Goal: Task Accomplishment & Management: Use online tool/utility

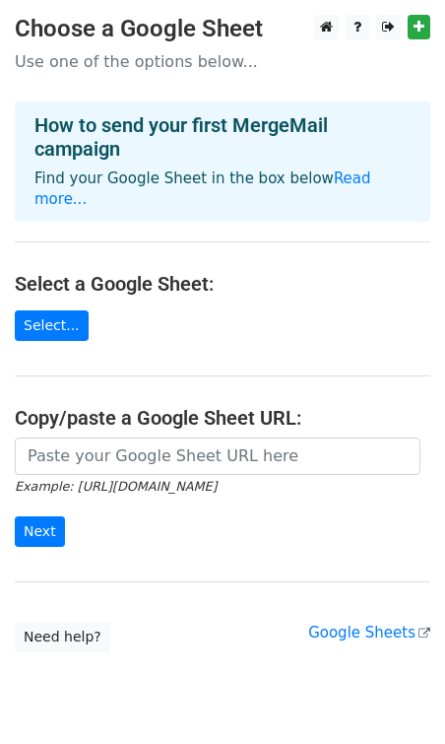
scroll to position [45, 0]
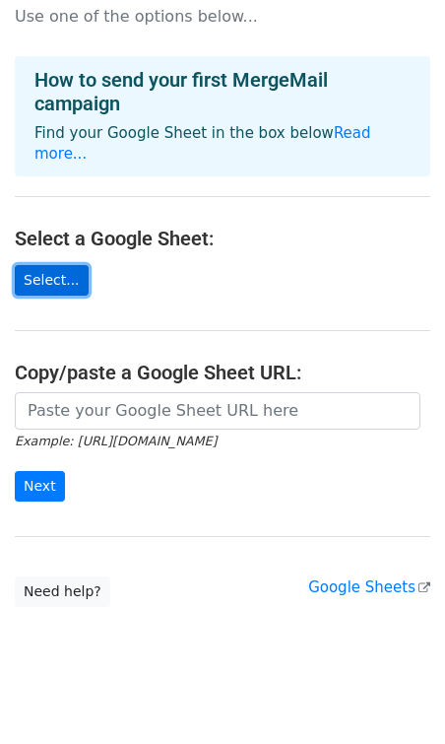
click at [63, 265] on link "Select..." at bounding box center [52, 280] width 74 height 31
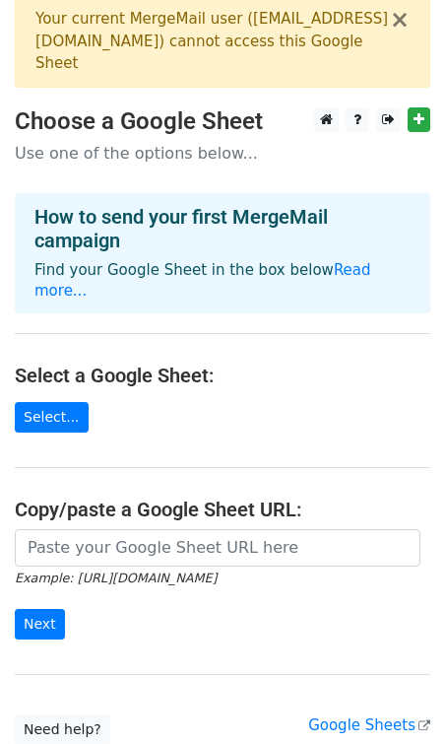
scroll to position [24, 0]
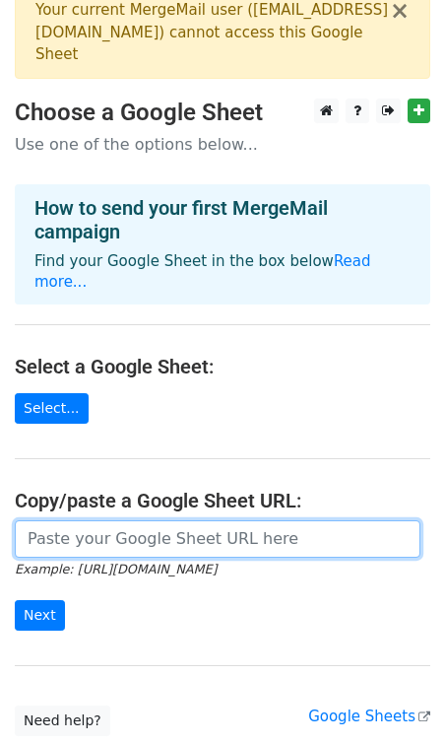
click at [70, 521] on input "url" at bounding box center [218, 538] width 406 height 37
paste input "https://docs.google.com/spreadsheets/d/14aoW4mty5i3iW0HEZymVQMaC9EsUV0Cx7W8H2k5…"
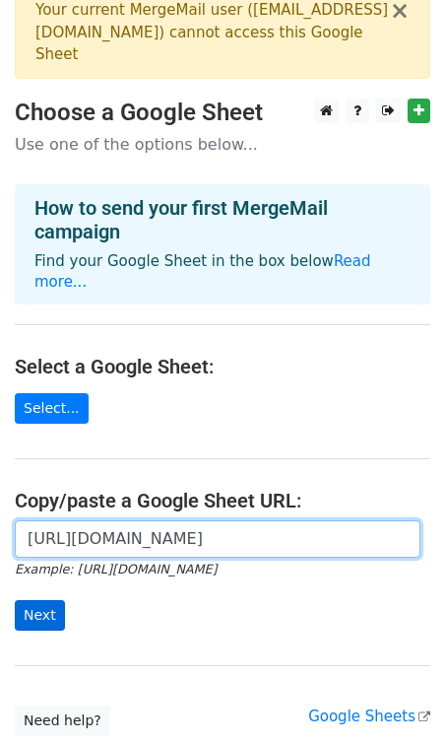
type input "https://docs.google.com/spreadsheets/d/14aoW4mty5i3iW0HEZymVQMaC9EsUV0Cx7W8H2k5…"
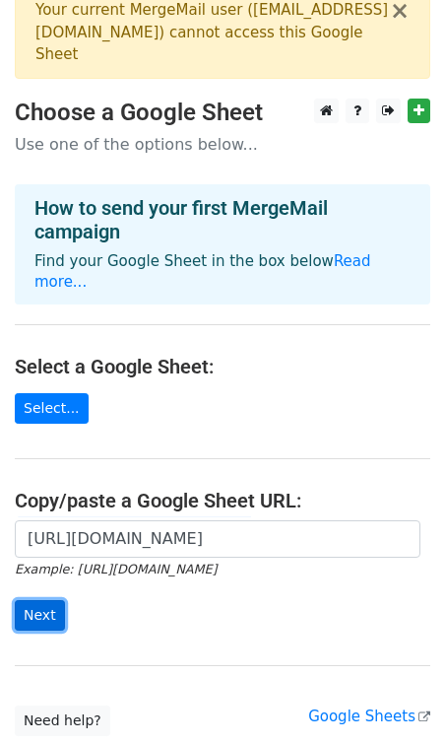
scroll to position [0, 0]
click at [42, 600] on input "Next" at bounding box center [40, 615] width 50 height 31
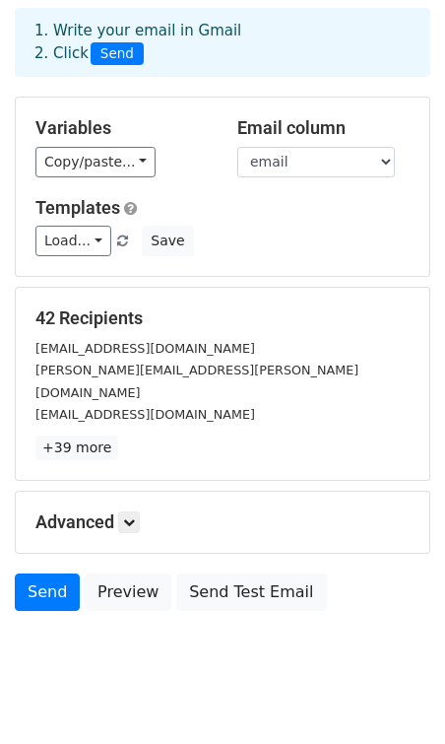
scroll to position [100, 0]
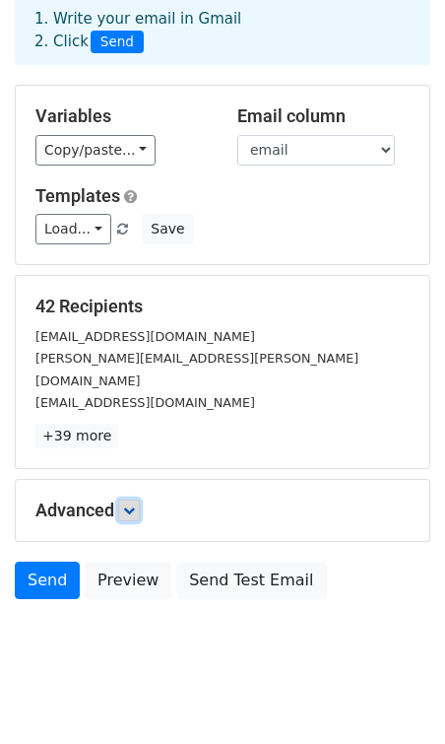
click at [127, 505] on icon at bounding box center [129, 511] width 12 height 12
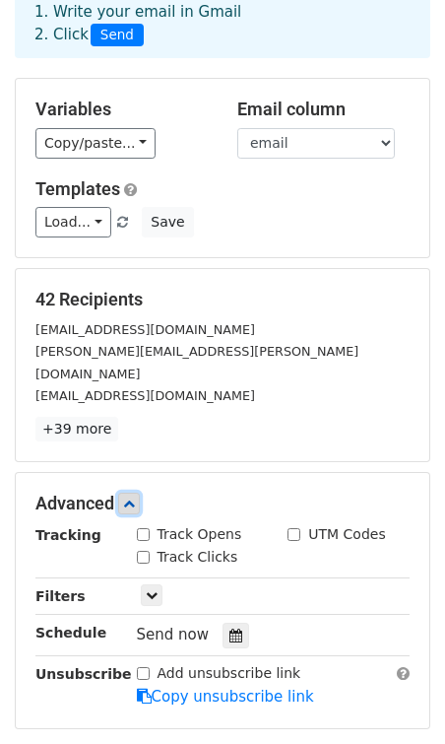
scroll to position [111, 0]
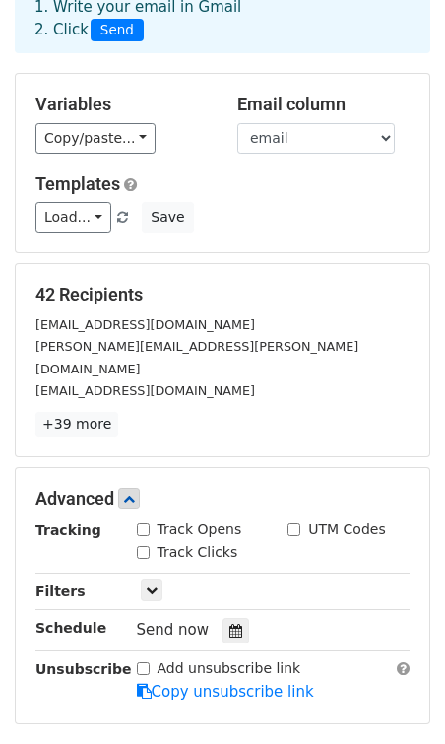
click at [140, 523] on input "Track Opens" at bounding box center [143, 529] width 13 height 13
checkbox input "true"
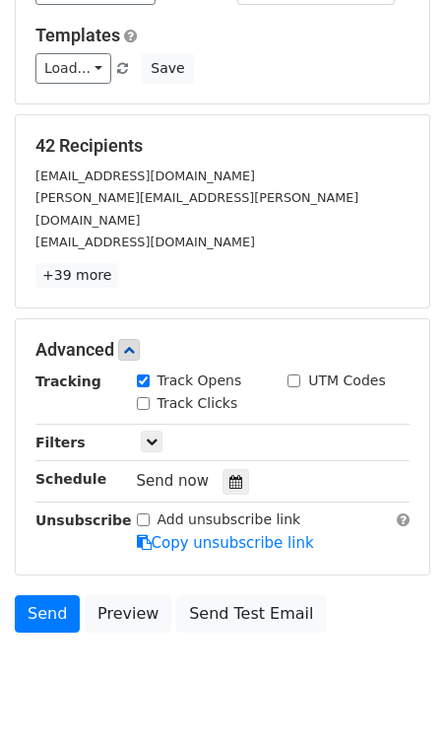
scroll to position [261, 0]
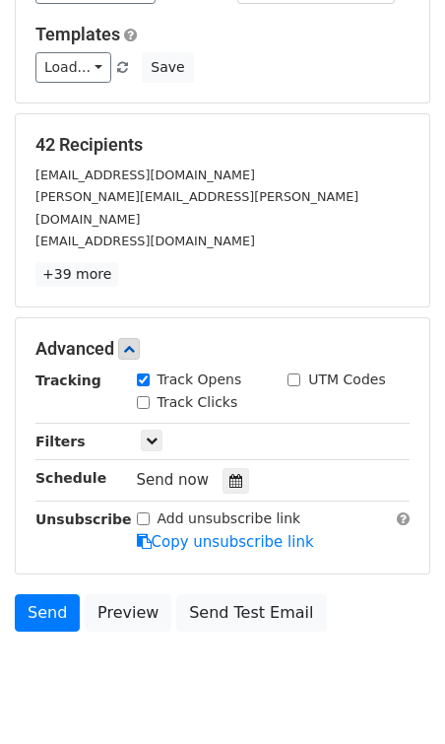
click at [156, 467] on div "Send now" at bounding box center [253, 480] width 232 height 27
click at [341, 467] on div "Send now" at bounding box center [253, 480] width 232 height 27
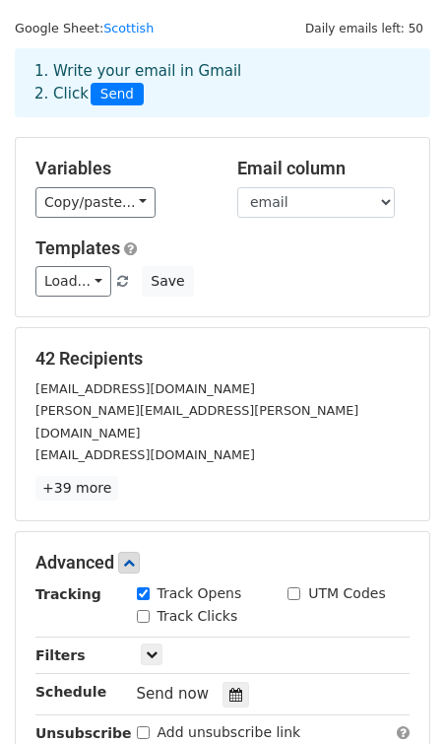
scroll to position [50, 0]
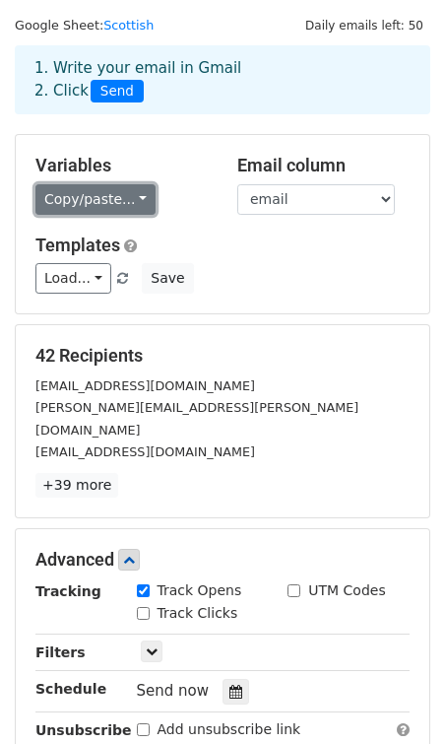
click at [132, 203] on link "Copy/paste..." at bounding box center [95, 199] width 120 height 31
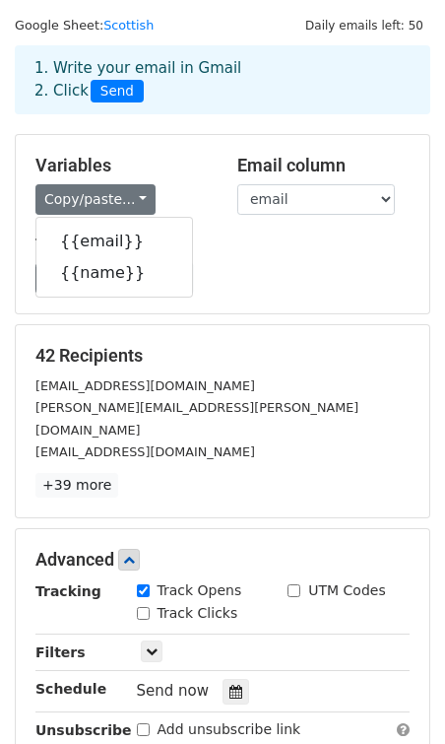
click at [230, 273] on div "Load... No templates saved Save" at bounding box center [223, 278] width 404 height 31
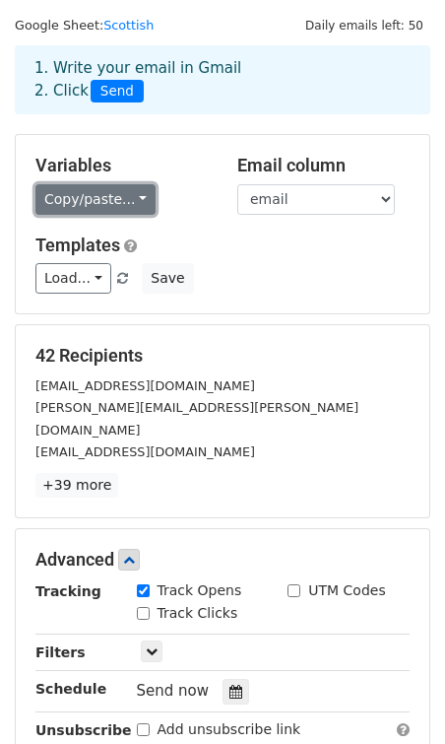
click at [126, 203] on link "Copy/paste..." at bounding box center [95, 199] width 120 height 31
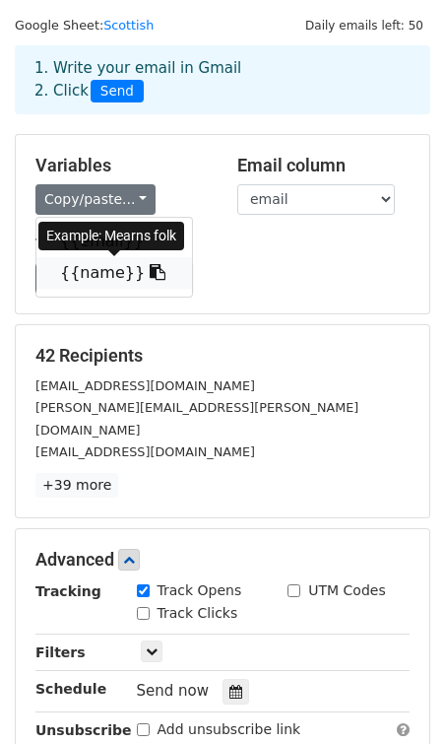
click at [107, 280] on link "{{name}}" at bounding box center [114, 273] width 156 height 32
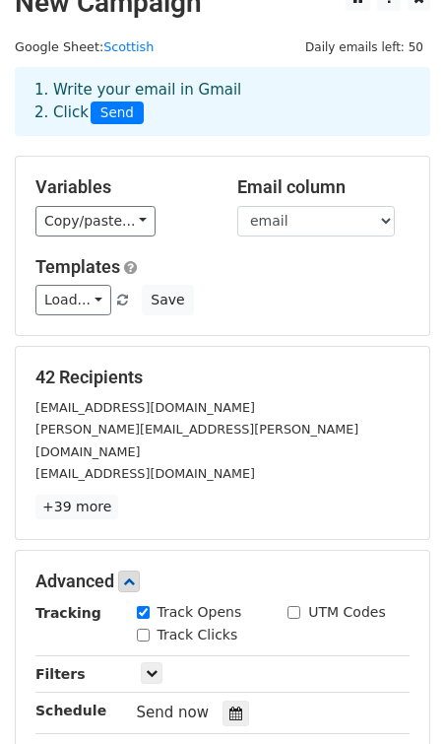
scroll to position [0, 0]
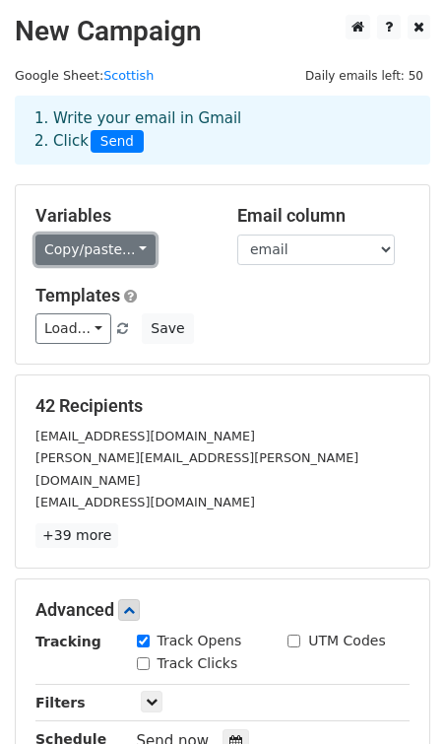
click at [129, 245] on link "Copy/paste..." at bounding box center [95, 250] width 120 height 31
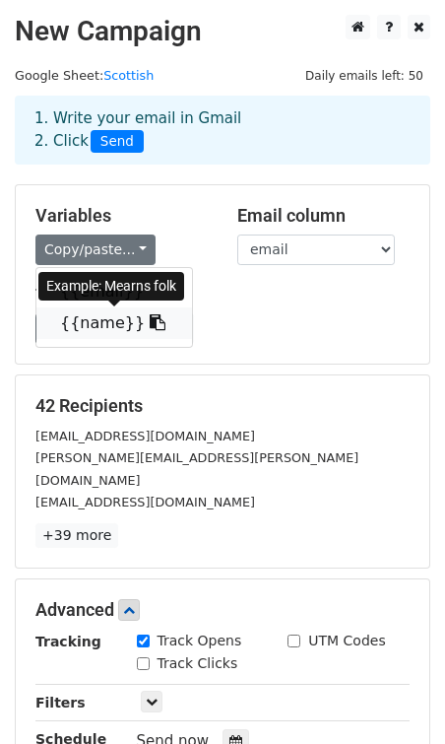
click at [124, 319] on link "{{name}}" at bounding box center [114, 323] width 156 height 32
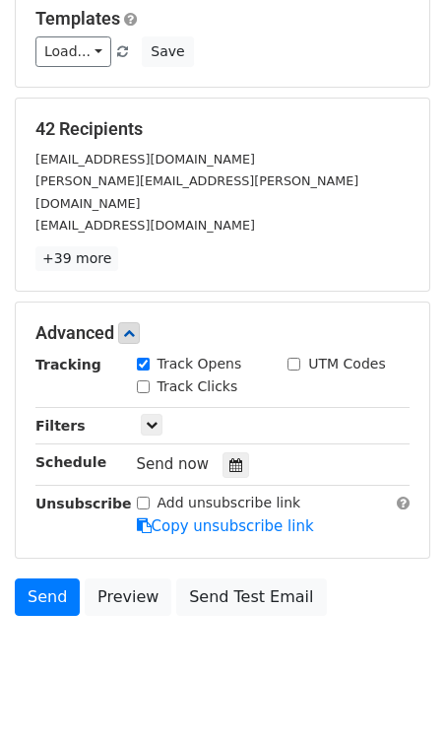
scroll to position [293, 0]
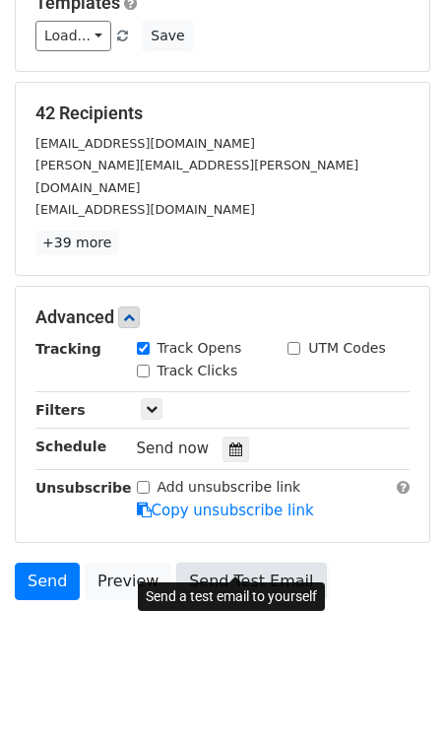
click at [218, 563] on link "Send Test Email" at bounding box center [251, 581] width 150 height 37
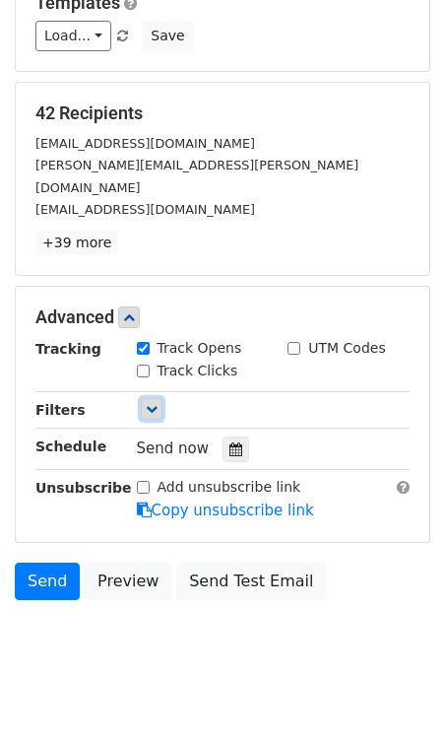
click at [151, 403] on icon at bounding box center [152, 409] width 12 height 12
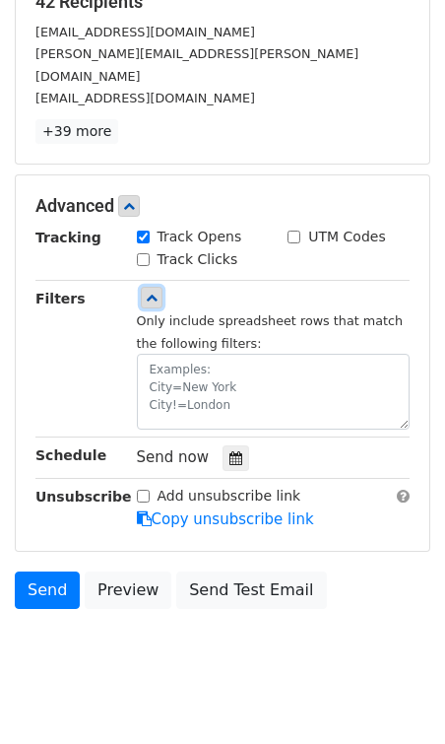
scroll to position [413, 0]
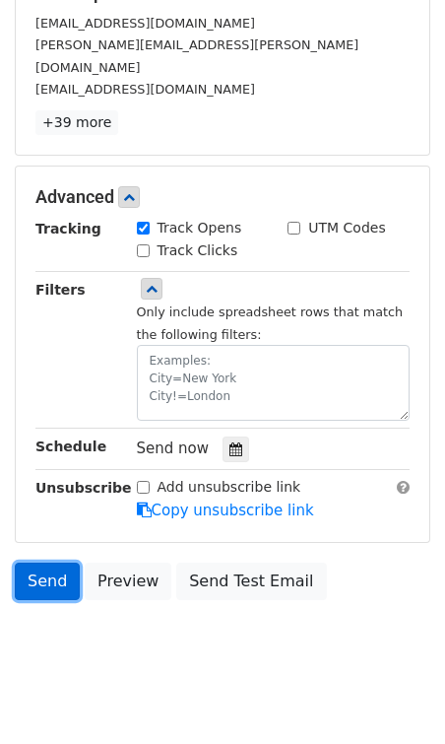
click at [36, 563] on link "Send" at bounding box center [47, 581] width 65 height 37
click at [40, 563] on link "Send" at bounding box center [47, 581] width 65 height 37
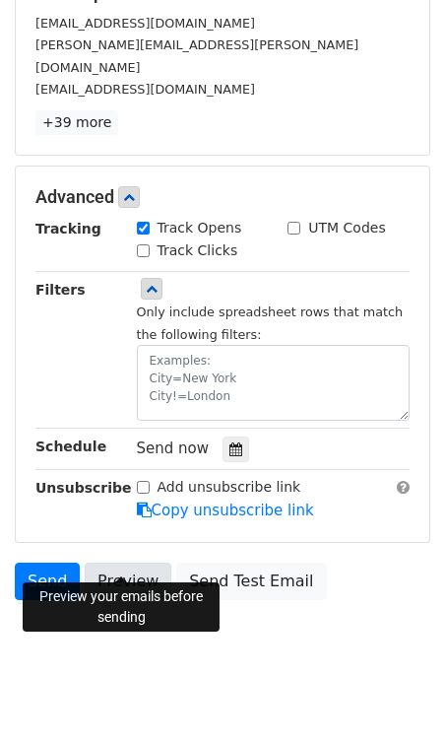
click at [116, 563] on link "Preview" at bounding box center [128, 581] width 87 height 37
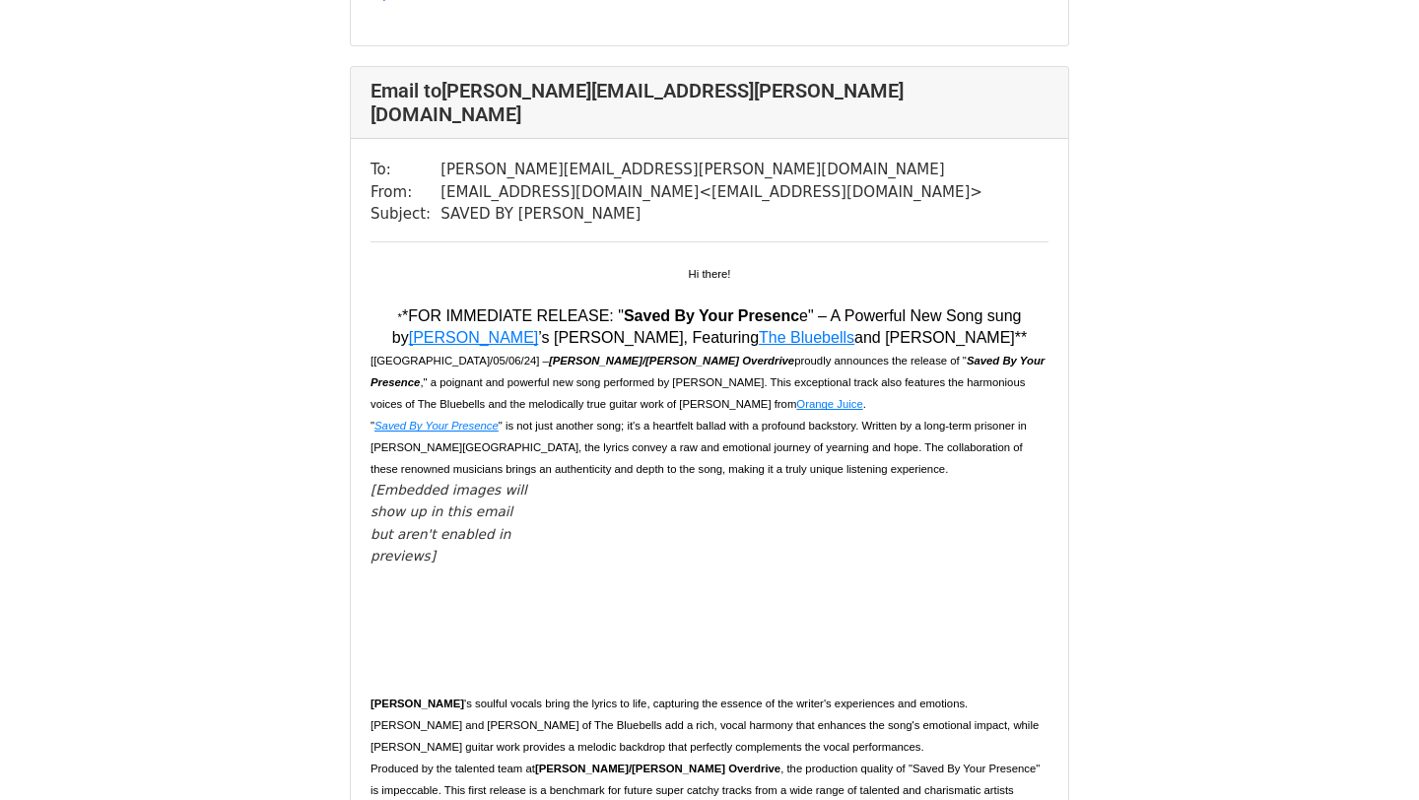
scroll to position [921, 0]
